Goal: Task Accomplishment & Management: Manage account settings

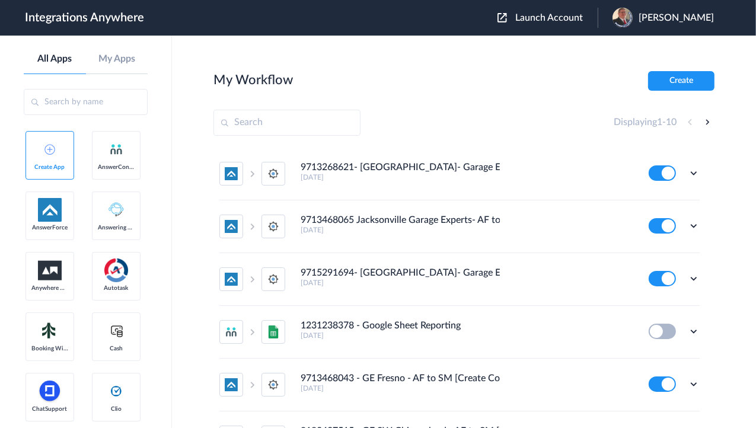
click at [415, 107] on section "My Workflow Create Displaying 1 - 10 9713268621- [GEOGRAPHIC_DATA]- Garage Expe…" at bounding box center [463, 267] width 501 height 392
drag, startPoint x: 347, startPoint y: 69, endPoint x: 369, endPoint y: 71, distance: 22.0
click at [347, 69] on main "My Workflow Create Displaying 1 - 10 9713268621- [GEOGRAPHIC_DATA]- Garage Expe…" at bounding box center [464, 232] width 584 height 392
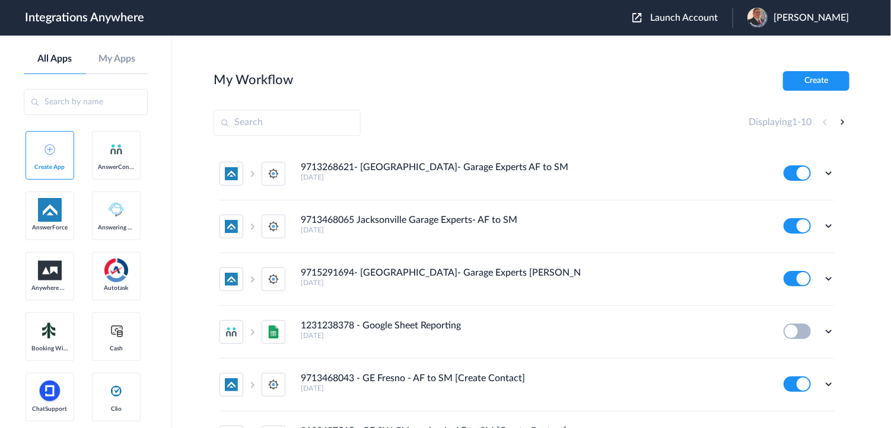
click at [673, 13] on span "Launch Account" at bounding box center [684, 17] width 68 height 9
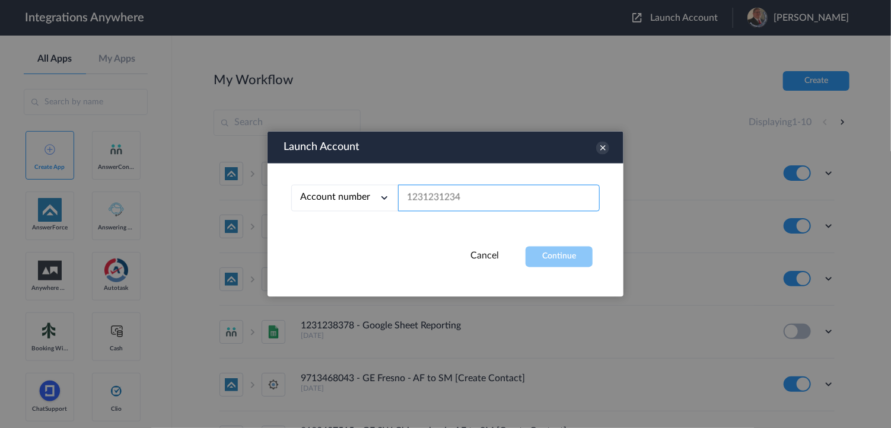
click at [449, 203] on input "text" at bounding box center [499, 198] width 202 height 27
paste input "2142061382"
type input "2142061382"
click at [560, 255] on button "Continue" at bounding box center [558, 257] width 67 height 21
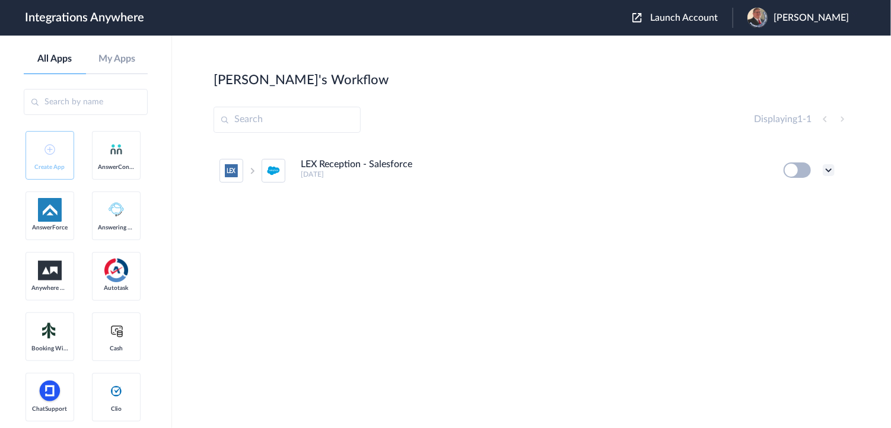
click at [755, 169] on icon at bounding box center [828, 170] width 12 height 12
click at [755, 194] on link "Edit" at bounding box center [780, 197] width 28 height 8
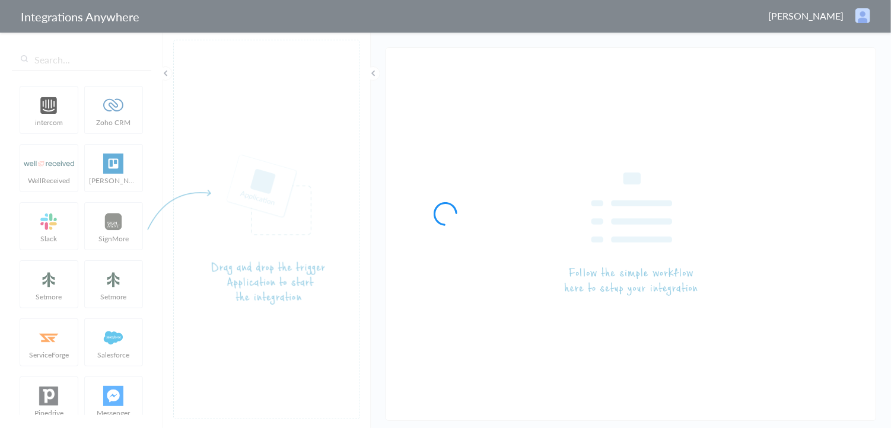
type input "LEX Reception - Salesforce"
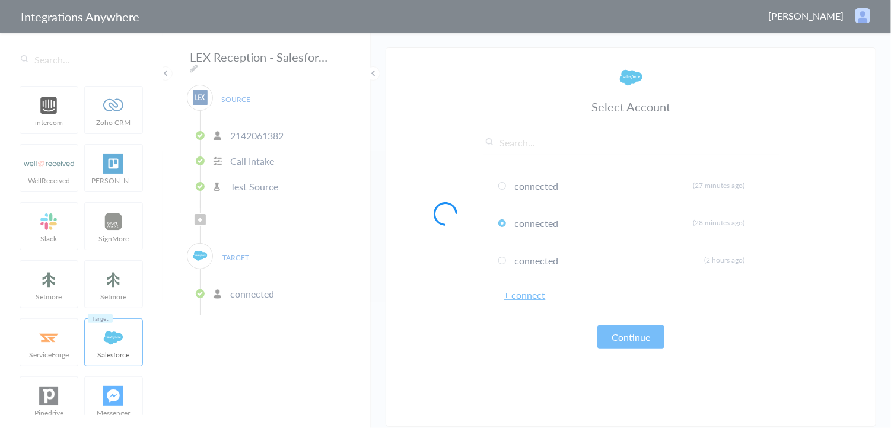
click at [232, 287] on div at bounding box center [445, 214] width 891 height 428
click at [234, 287] on div at bounding box center [445, 214] width 891 height 428
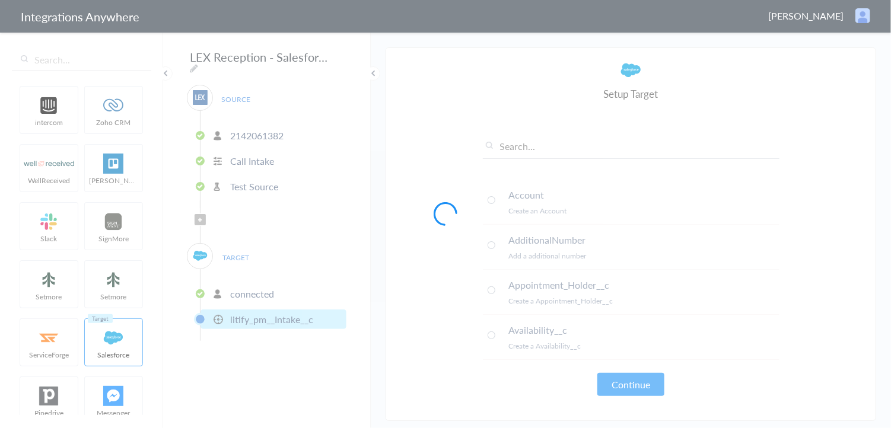
click at [234, 287] on div at bounding box center [445, 214] width 891 height 428
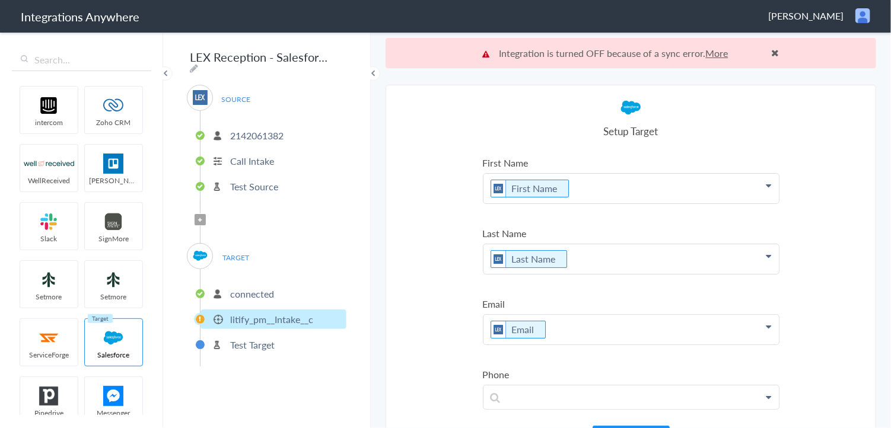
click at [234, 287] on p "connected" at bounding box center [252, 294] width 44 height 14
